Goal: Task Accomplishment & Management: Complete application form

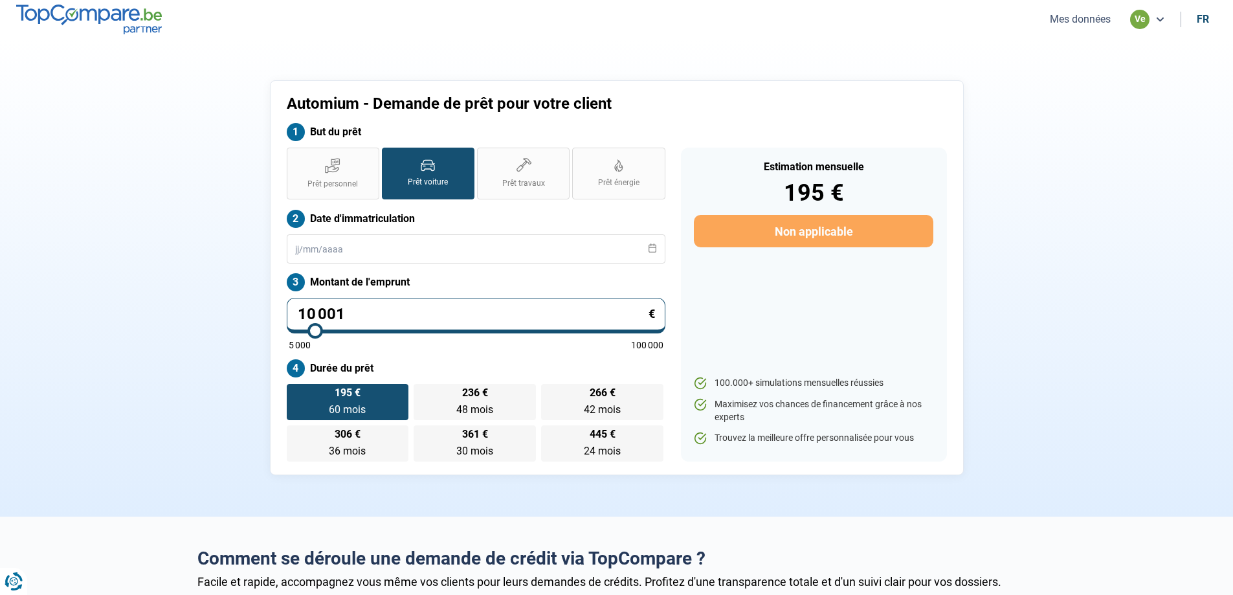
drag, startPoint x: 480, startPoint y: 302, endPoint x: 40, endPoint y: 393, distance: 449.6
click at [48, 392] on section "Automium - Demande de prêt pour votre client But du prêt Prêt personnel Prêt vo…" at bounding box center [616, 278] width 1233 height 478
type input "1"
type input "5000"
type input "11"
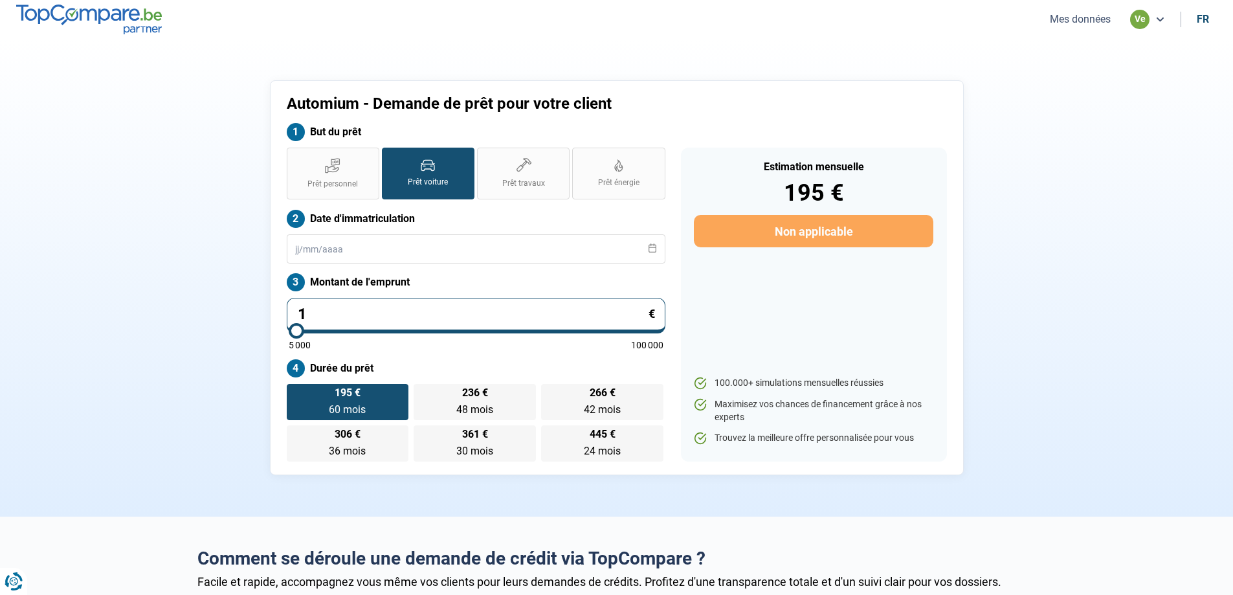
type input "5000"
type input "1"
type input "5000"
type input "0"
type input "5000"
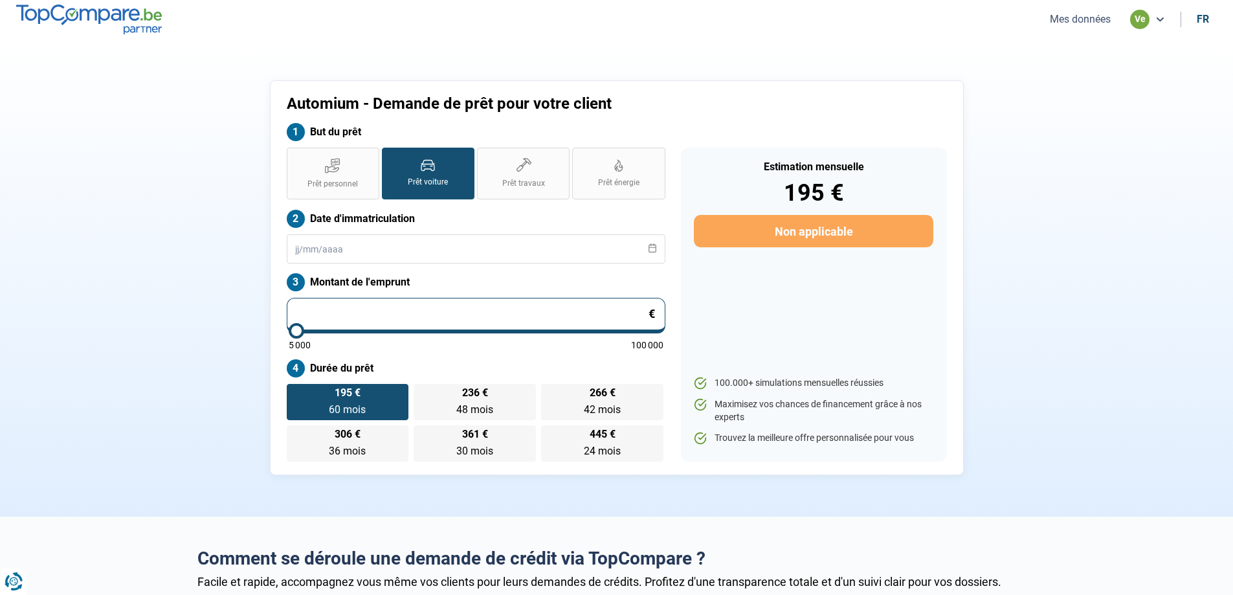
type input "5 000"
type input "5000"
radio input "true"
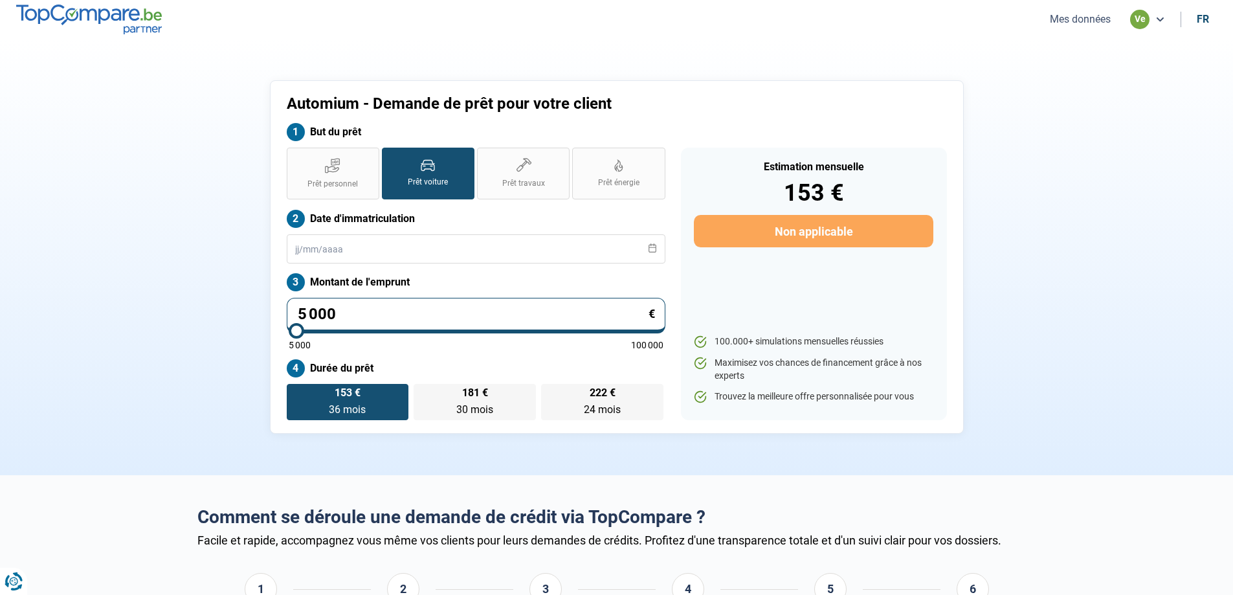
click at [1076, 23] on button "Mes données" at bounding box center [1080, 19] width 69 height 14
